Goal: Task Accomplishment & Management: Use online tool/utility

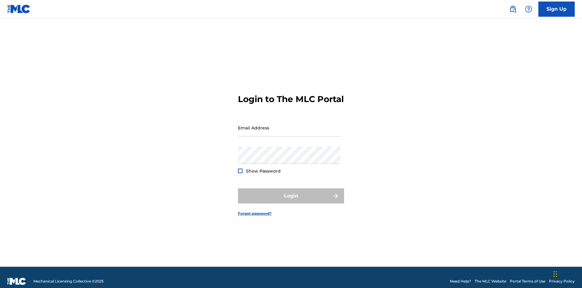
scroll to position [8, 0]
click at [289, 125] on input "Email Address" at bounding box center [289, 127] width 103 height 17
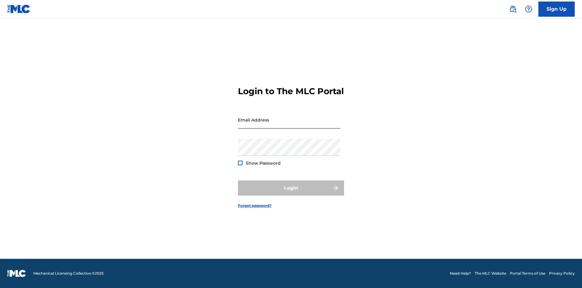
scroll to position [8, 0]
type input "[EMAIL_ADDRESS][DOMAIN_NAME]"
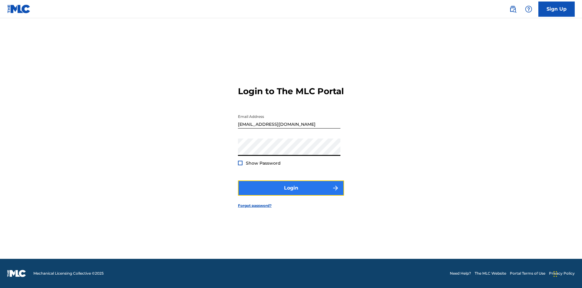
click at [291, 193] on button "Login" at bounding box center [291, 187] width 106 height 15
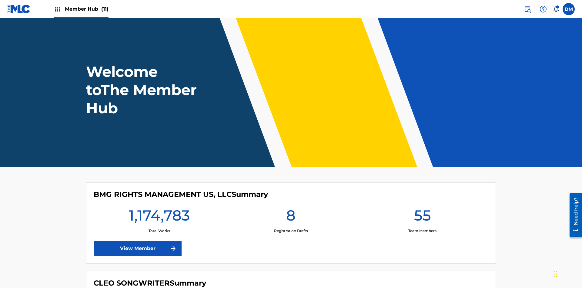
click at [86, 9] on span "Member Hub (11)" at bounding box center [87, 8] width 44 height 7
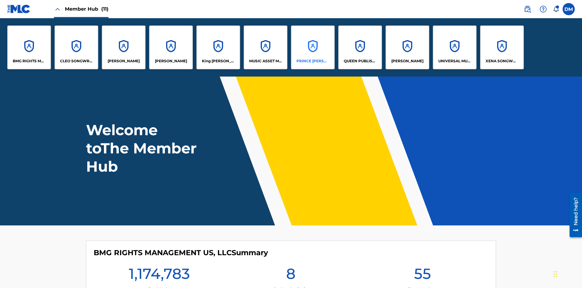
click at [313, 61] on p "PRINCE [PERSON_NAME]" at bounding box center [313, 60] width 33 height 5
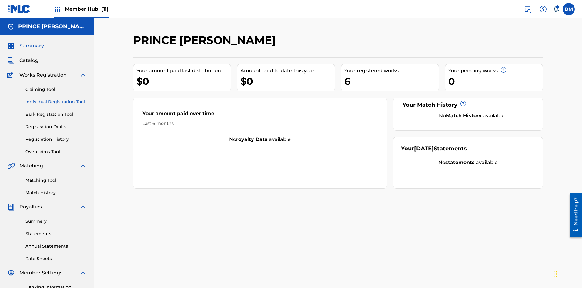
click at [56, 99] on link "Individual Registration Tool" at bounding box center [55, 102] width 61 height 6
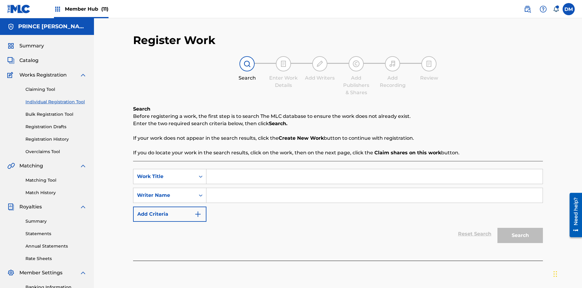
scroll to position [89, 0]
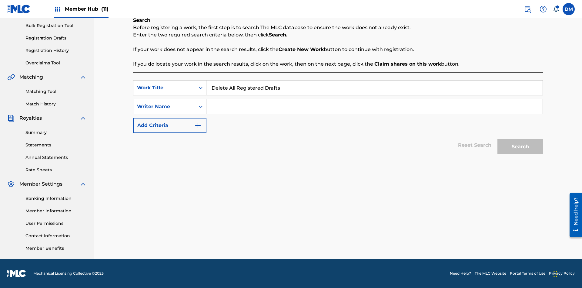
type input "Delete All Registered Drafts"
click at [375, 106] on input "Search Form" at bounding box center [375, 106] width 336 height 15
type input "QWERTYUIOP"
click at [521, 147] on button "Search" at bounding box center [520, 146] width 45 height 15
